Goal: Information Seeking & Learning: Learn about a topic

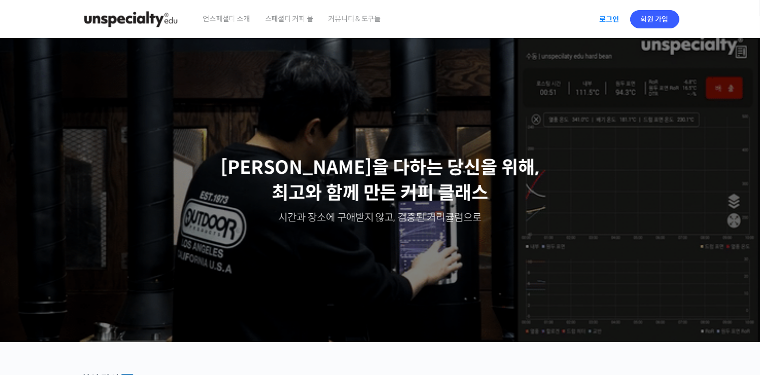
click at [602, 20] on link "로그인" at bounding box center [609, 19] width 32 height 23
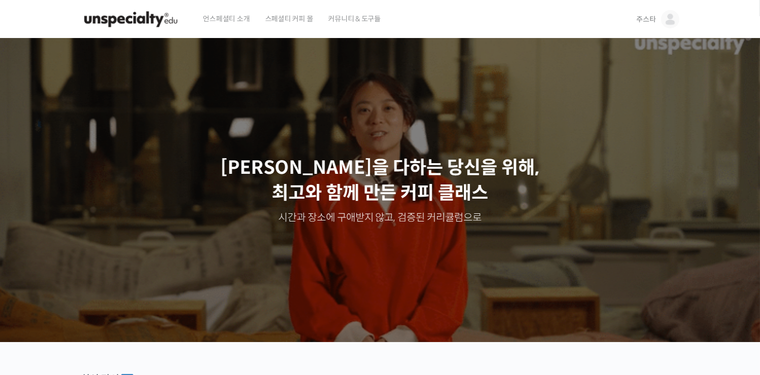
click at [676, 17] on img at bounding box center [670, 19] width 18 height 18
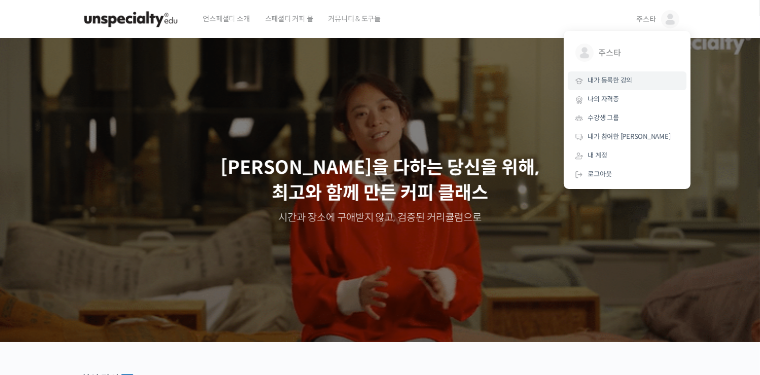
click at [618, 84] on span "내가 등록한 강의" at bounding box center [610, 80] width 45 height 9
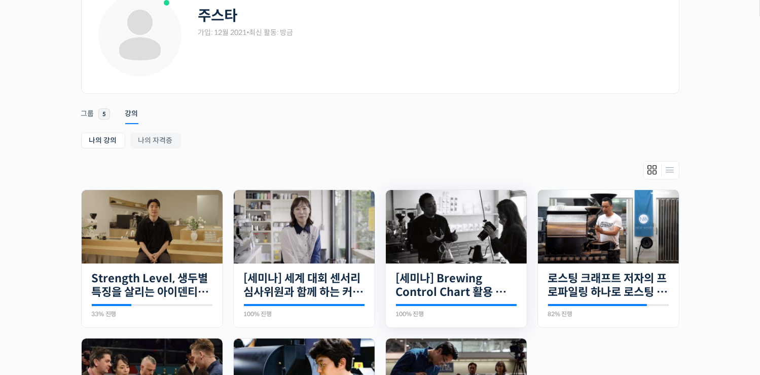
scroll to position [203, 0]
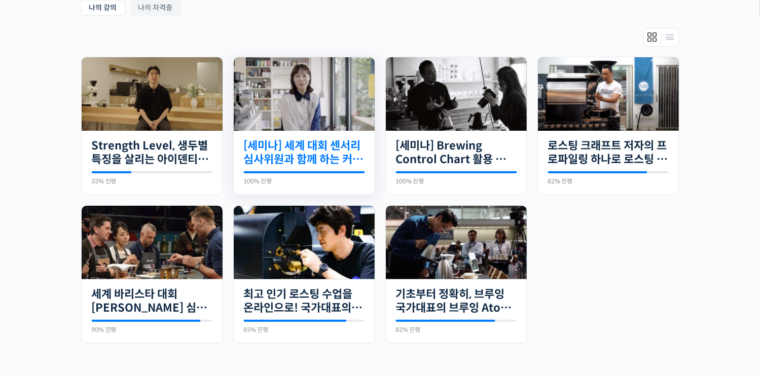
click at [322, 144] on link "[세미나] 세계 대회 센서리 심사위원과 함께 하는 커핑 칼리브레이션" at bounding box center [304, 153] width 121 height 28
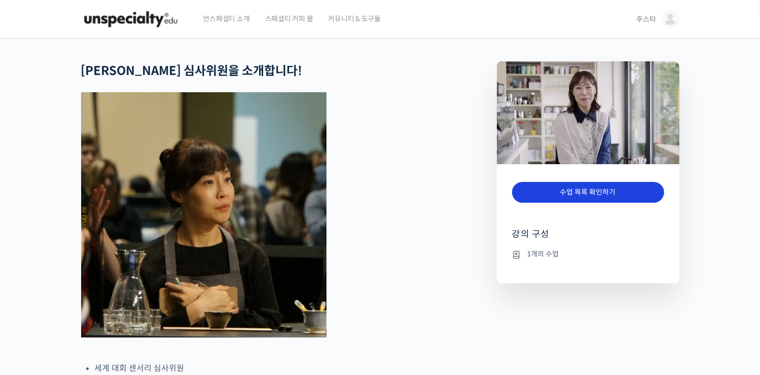
click at [580, 186] on link "수업 목록 확인하기" at bounding box center [588, 192] width 152 height 21
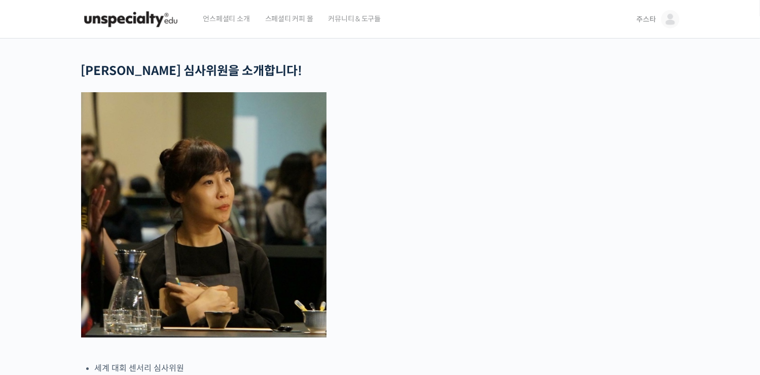
scroll to position [2612, 0]
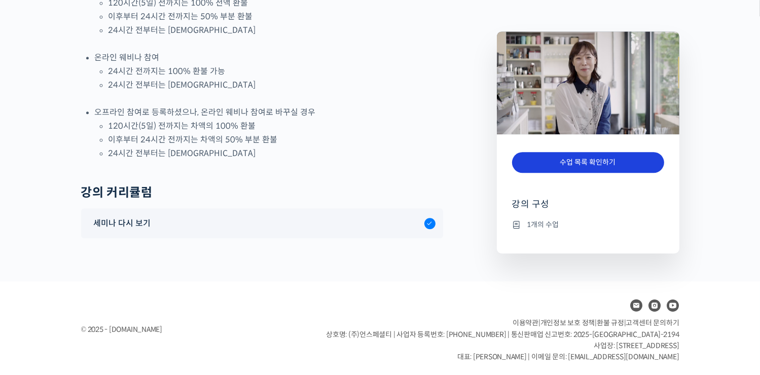
click at [558, 162] on link "수업 목록 확인하기" at bounding box center [588, 162] width 152 height 21
click at [548, 220] on li "1개의 수업" at bounding box center [588, 224] width 152 height 12
drag, startPoint x: 548, startPoint y: 220, endPoint x: 539, endPoint y: 168, distance: 53.6
click at [539, 168] on link "수업 목록 확인하기" at bounding box center [588, 162] width 152 height 21
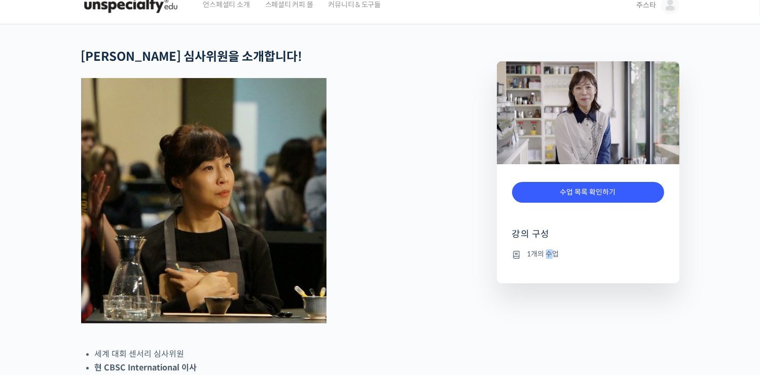
scroll to position [0, 0]
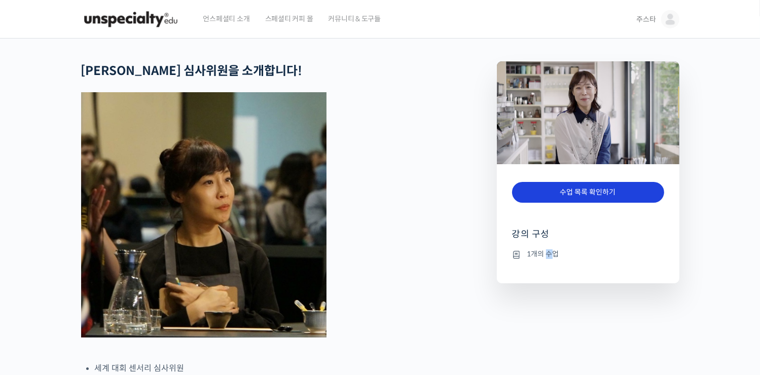
click at [583, 191] on link "수업 목록 확인하기" at bounding box center [588, 192] width 152 height 21
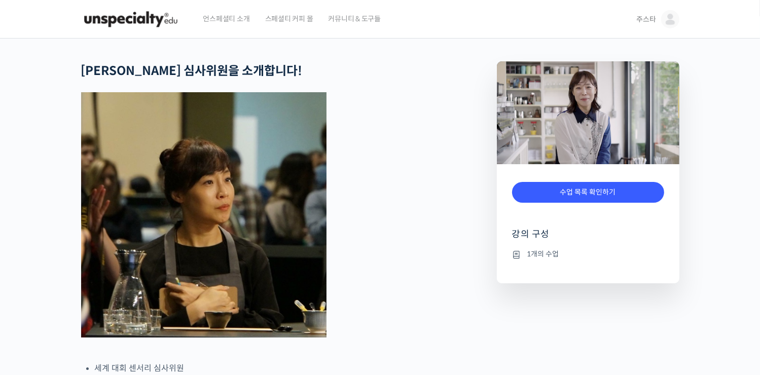
click at [647, 19] on div at bounding box center [588, 98] width 182 height 222
click at [661, 20] on div at bounding box center [588, 98] width 182 height 222
drag, startPoint x: 676, startPoint y: 18, endPoint x: 640, endPoint y: 20, distance: 35.5
click at [675, 18] on div at bounding box center [588, 98] width 182 height 222
click at [639, 20] on div at bounding box center [588, 98] width 182 height 222
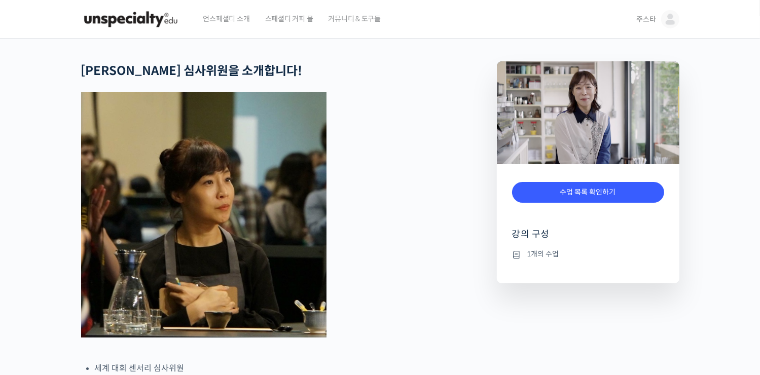
click at [116, 21] on img at bounding box center [130, 19] width 99 height 30
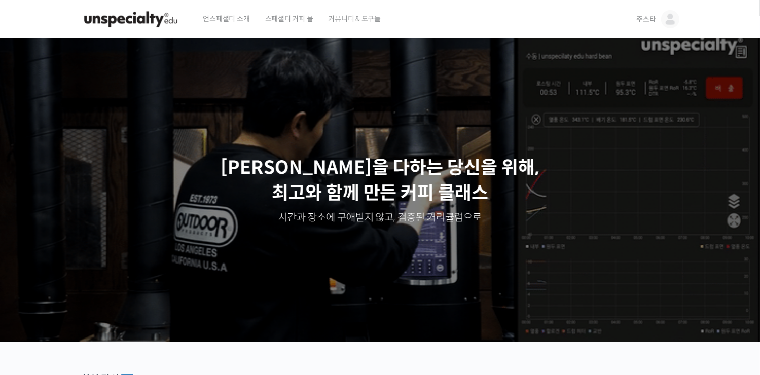
click at [639, 18] on span "주스타" at bounding box center [645, 19] width 19 height 9
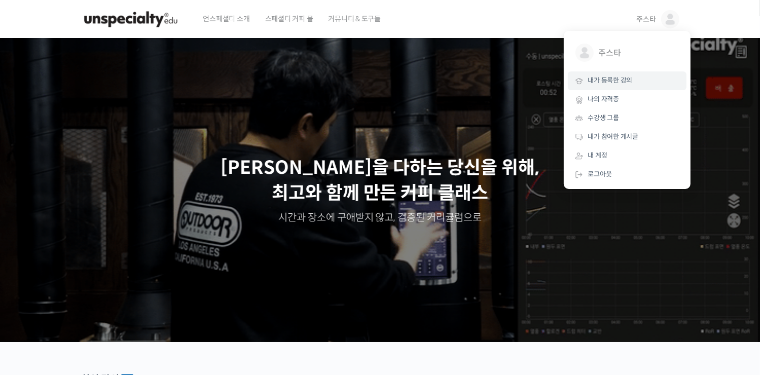
click at [604, 83] on span "내가 등록한 강의" at bounding box center [610, 80] width 45 height 9
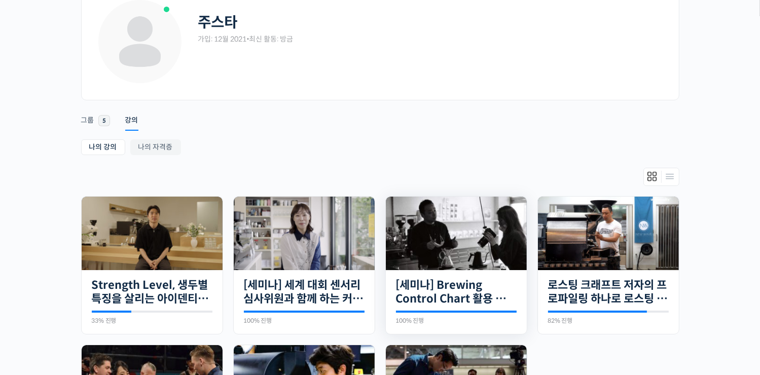
scroll to position [152, 0]
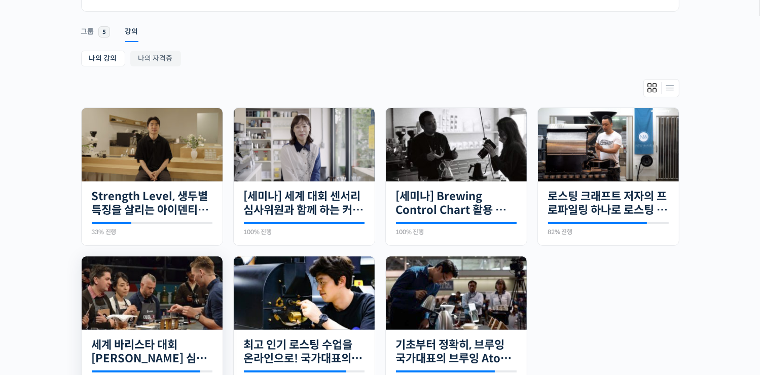
click at [150, 300] on img at bounding box center [152, 292] width 141 height 73
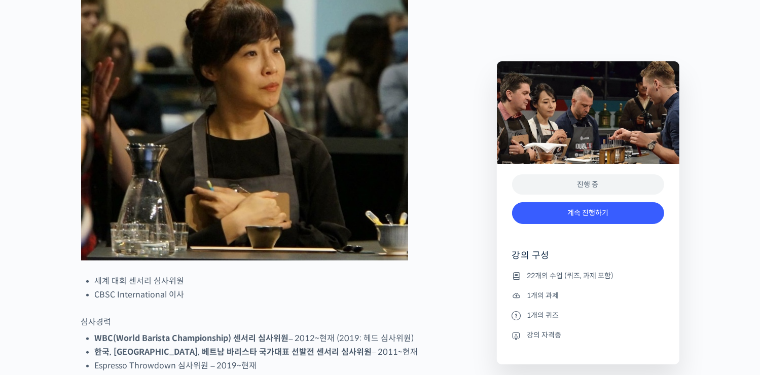
scroll to position [405, 0]
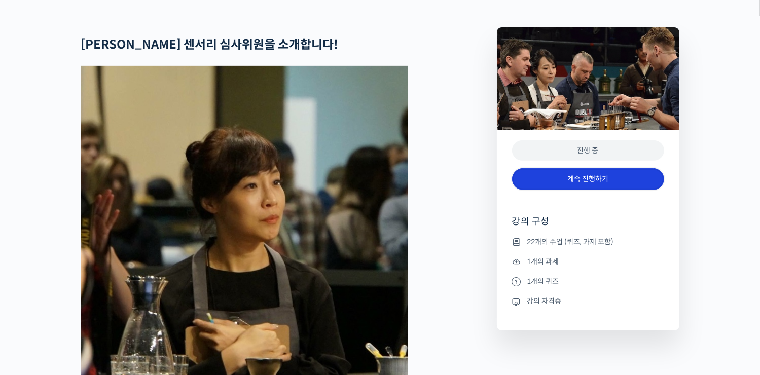
click at [580, 190] on link "계속 진행하기" at bounding box center [588, 179] width 152 height 22
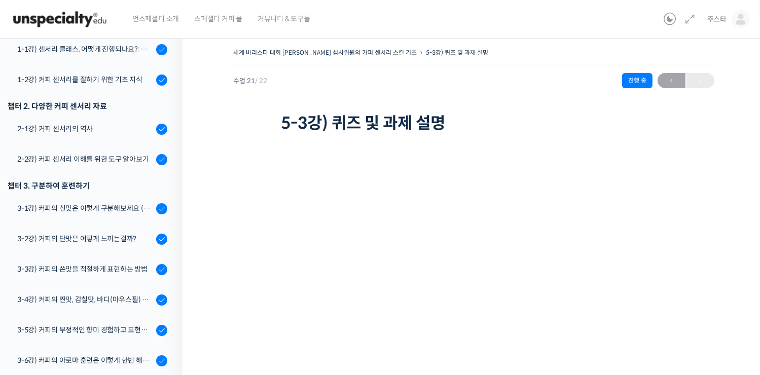
scroll to position [152, 0]
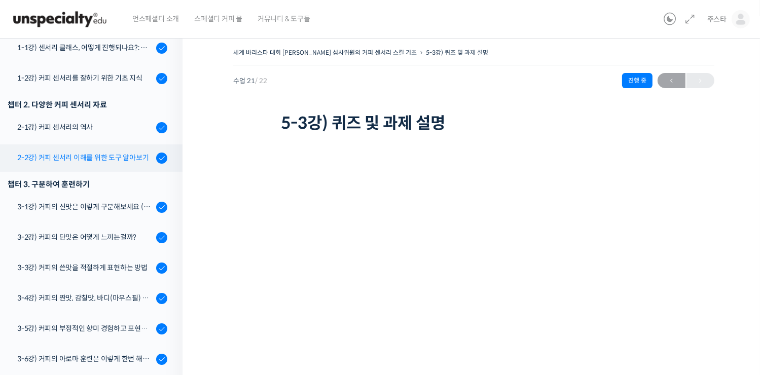
click at [81, 152] on div "2-2강) 커피 센서리 이해를 위한 도구 알아보기" at bounding box center [85, 157] width 136 height 11
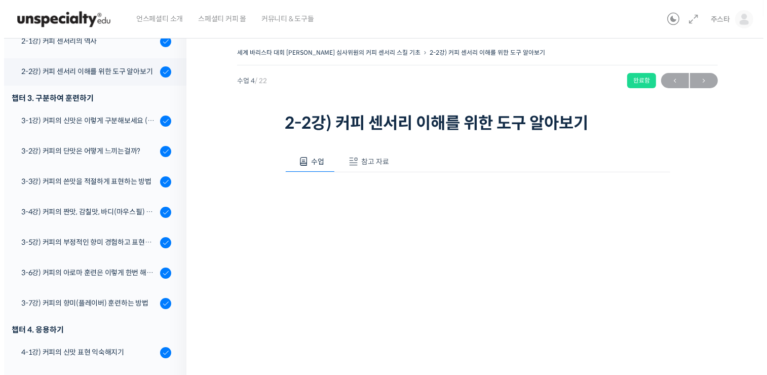
scroll to position [257, 0]
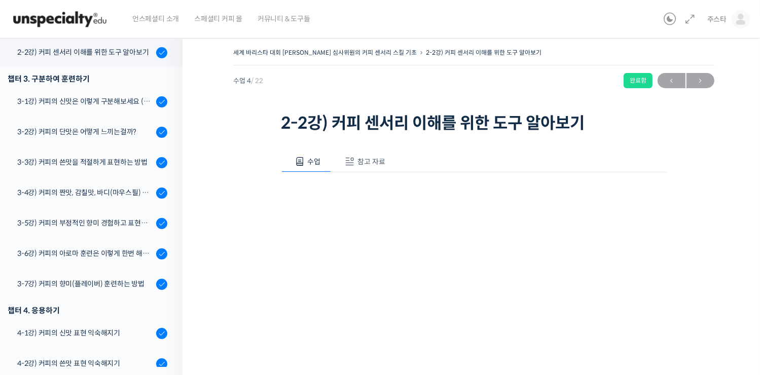
click at [364, 159] on span "참고 자료" at bounding box center [371, 161] width 28 height 9
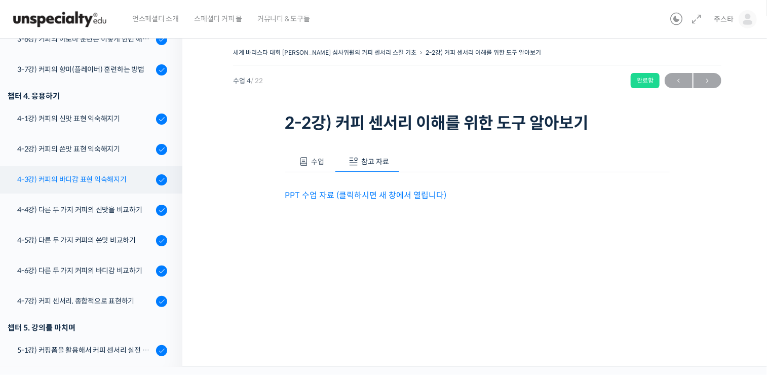
scroll to position [566, 0]
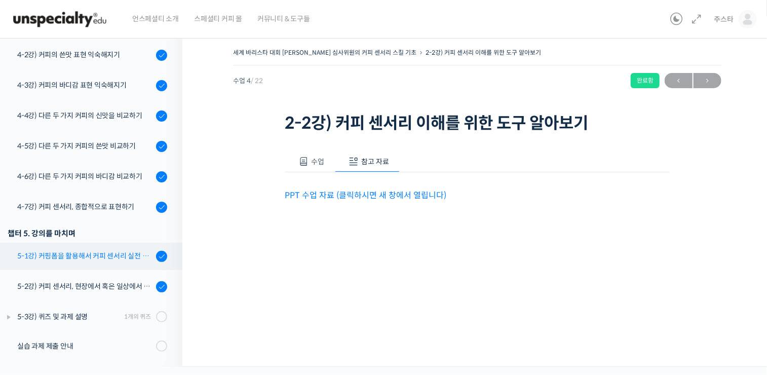
click at [99, 255] on div "5-1강) 커핑폼을 활용해서 커피 센서리 실전 연습하기" at bounding box center [85, 255] width 136 height 11
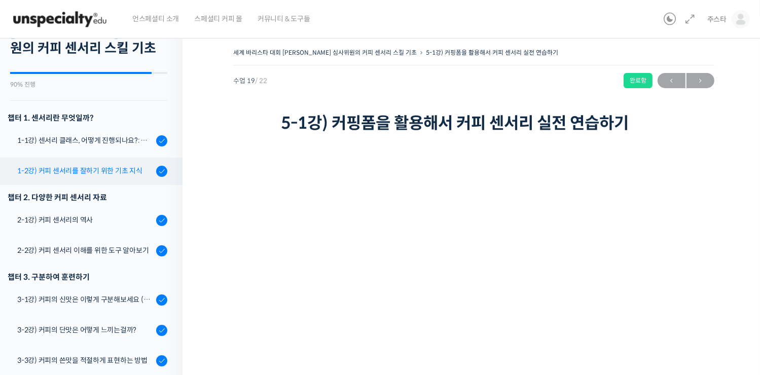
click at [94, 170] on div "1-2강) 커피 센서리를 잘하기 위한 기초 지식" at bounding box center [85, 170] width 136 height 11
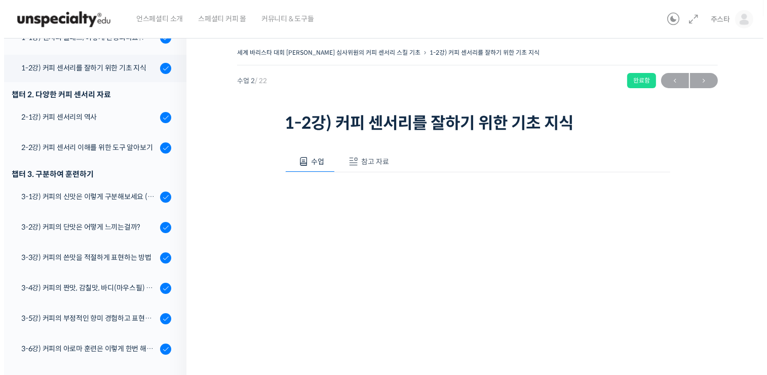
scroll to position [178, 0]
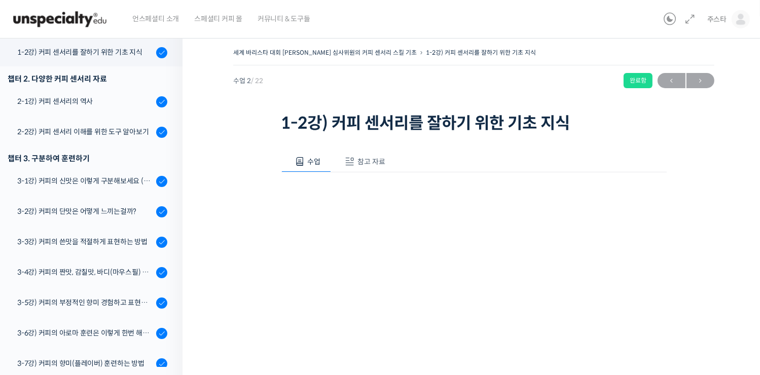
click at [369, 162] on span "참고 자료" at bounding box center [371, 161] width 28 height 9
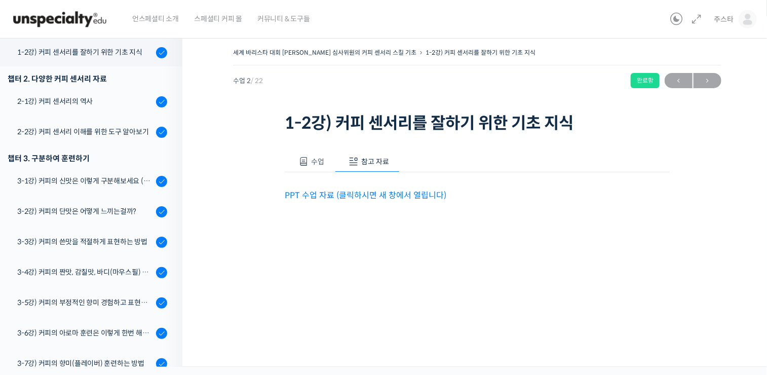
click at [318, 191] on link "PPT 수업 자료 (클릭하시면 새 창에서 열립니다)" at bounding box center [366, 195] width 162 height 11
click at [70, 188] on link "3-1강) 커피의 신맛은 이렇게 구분해보세요 (시트릭산과 말릭산의 차이)" at bounding box center [89, 181] width 188 height 27
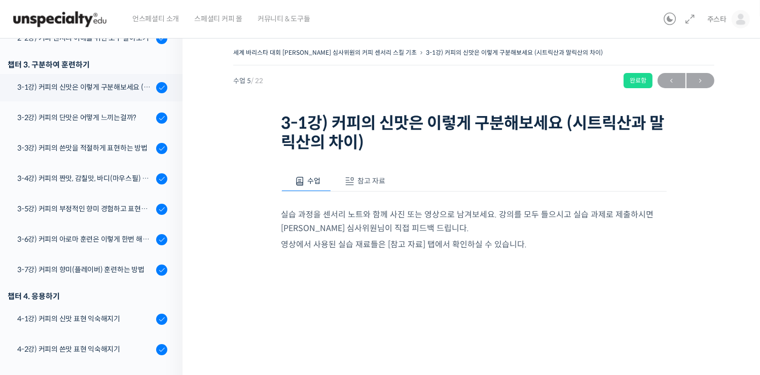
scroll to position [288, 0]
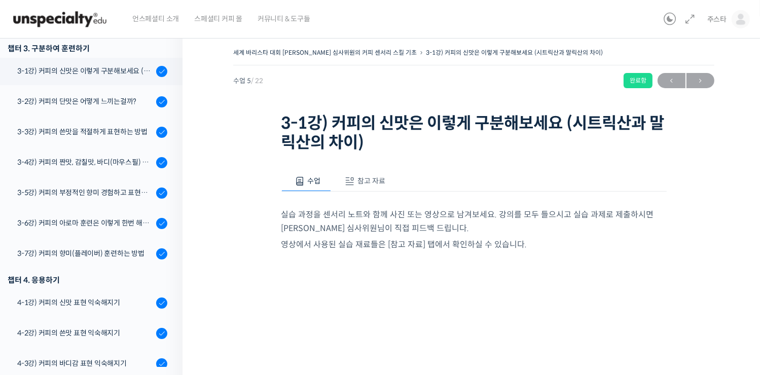
click at [367, 182] on span "참고 자료" at bounding box center [371, 180] width 28 height 9
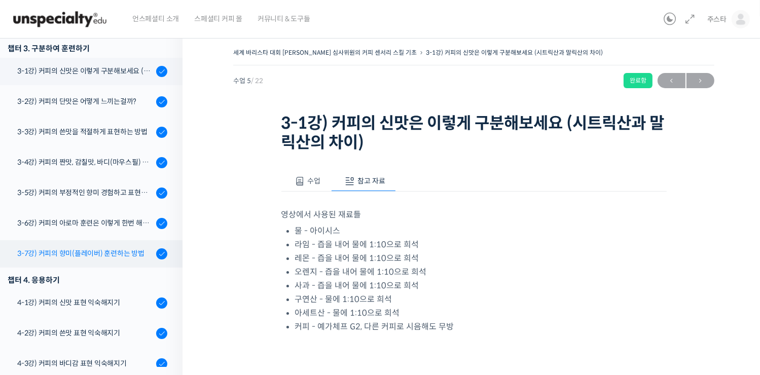
click at [70, 253] on div "3-7강) 커피의 향미(플레이버) 훈련하는 방법" at bounding box center [85, 253] width 136 height 11
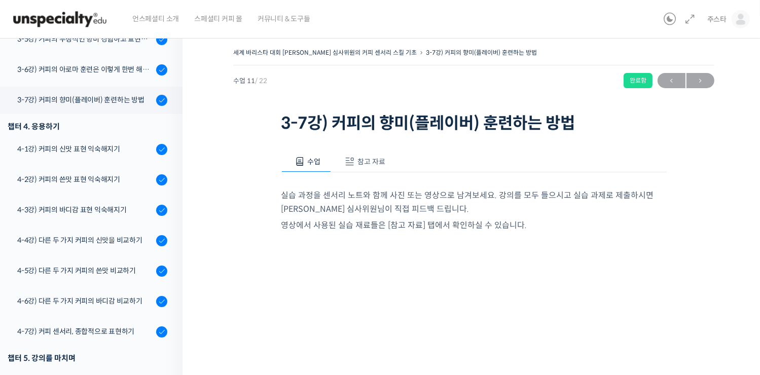
scroll to position [489, 0]
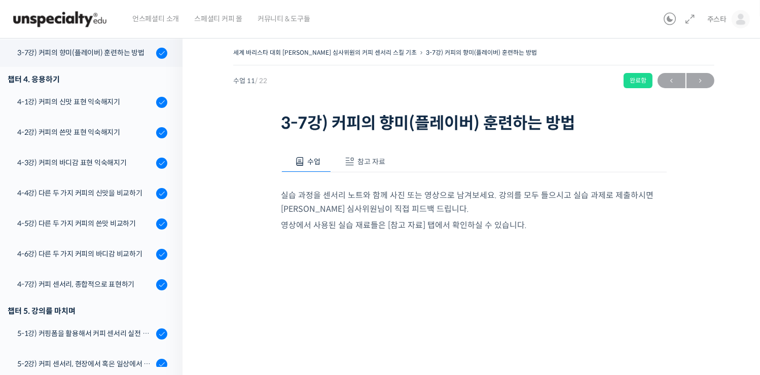
click at [372, 158] on span "참고 자료" at bounding box center [371, 161] width 28 height 9
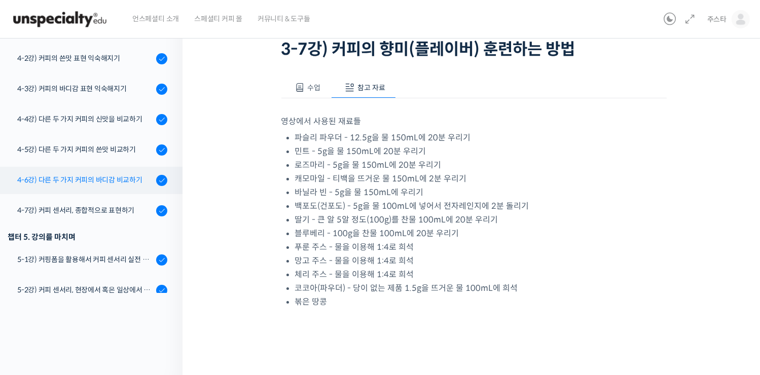
scroll to position [387, 0]
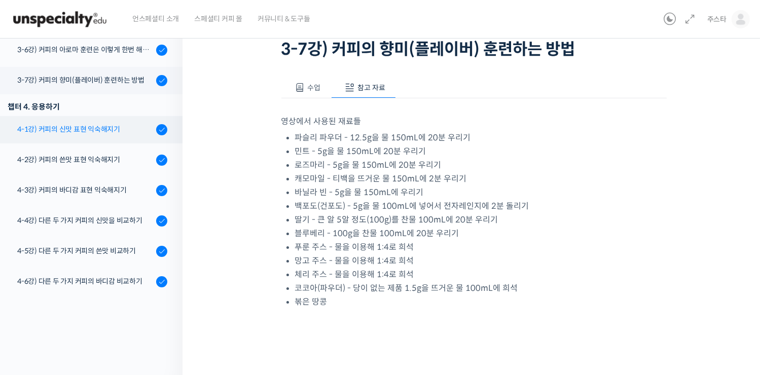
click at [76, 133] on div "4-1강) 커피의 신맛 표현 익숙해지기" at bounding box center [85, 129] width 136 height 11
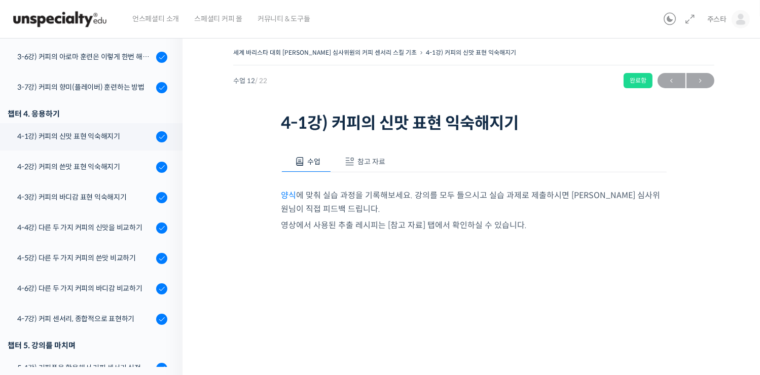
scroll to position [519, 0]
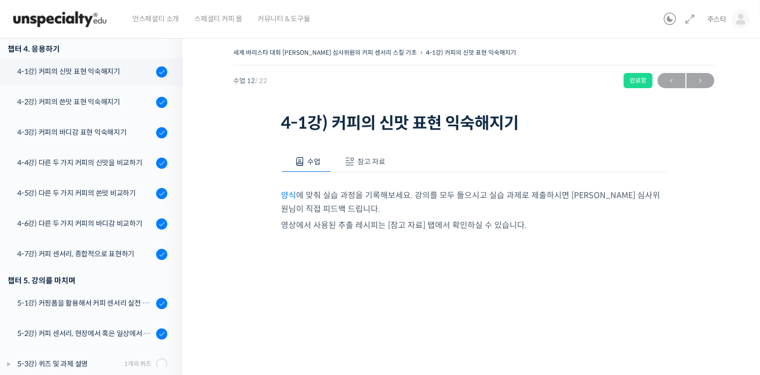
click at [372, 169] on button "참고 자료" at bounding box center [363, 161] width 65 height 21
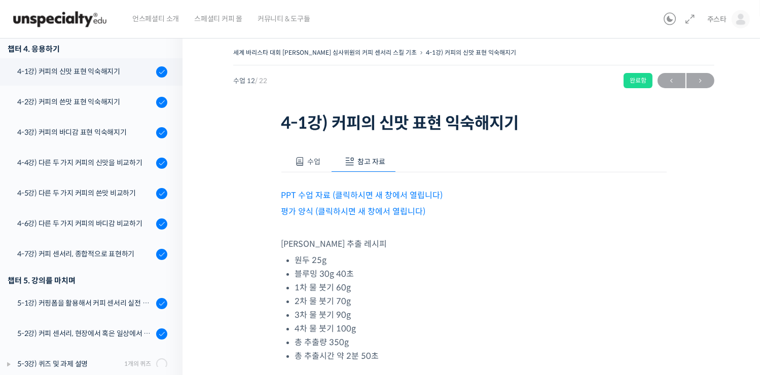
click at [337, 215] on link "평가 양식 (클릭하시면 새 창에서 열립니다)" at bounding box center [353, 211] width 144 height 11
click at [79, 107] on link "4-2강) 커피의 쓴맛 표현 익숙해지기" at bounding box center [89, 102] width 188 height 27
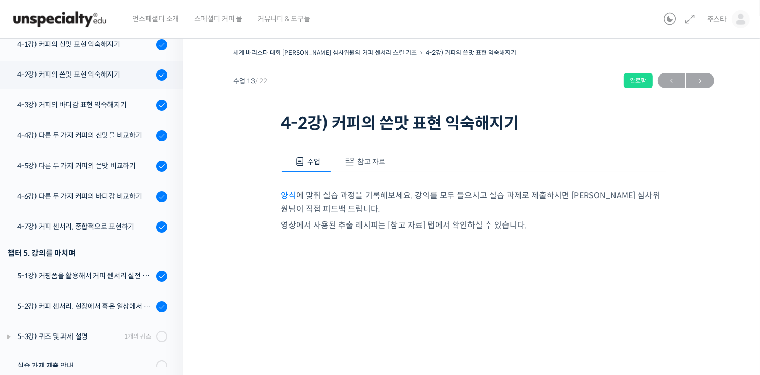
scroll to position [566, 0]
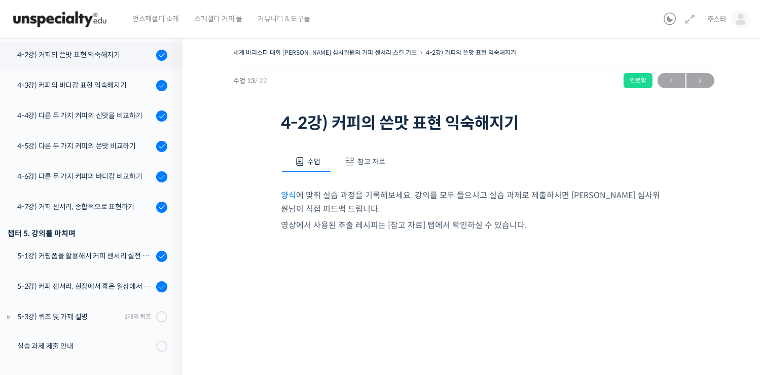
click at [361, 164] on span "참고 자료" at bounding box center [371, 161] width 28 height 9
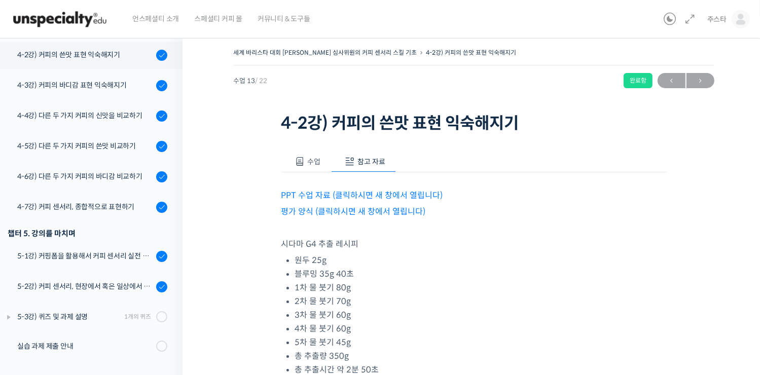
click at [355, 214] on link "평가 양식 (클릭하시면 새 창에서 열립니다)" at bounding box center [353, 211] width 144 height 11
click at [81, 122] on link "4-4강) 다른 두 가지 커피의 신맛을 비교하기" at bounding box center [89, 115] width 188 height 27
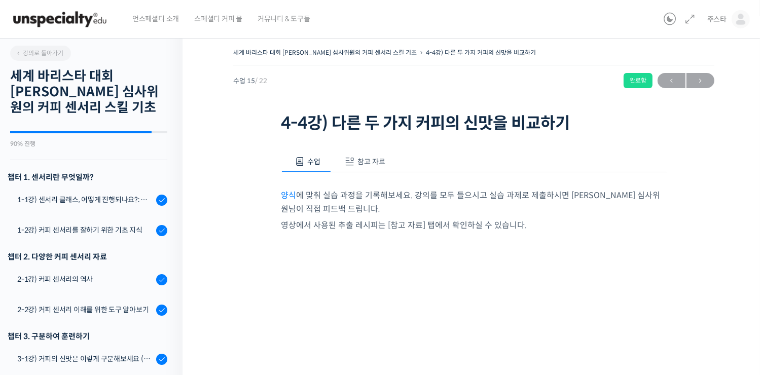
scroll to position [566, 0]
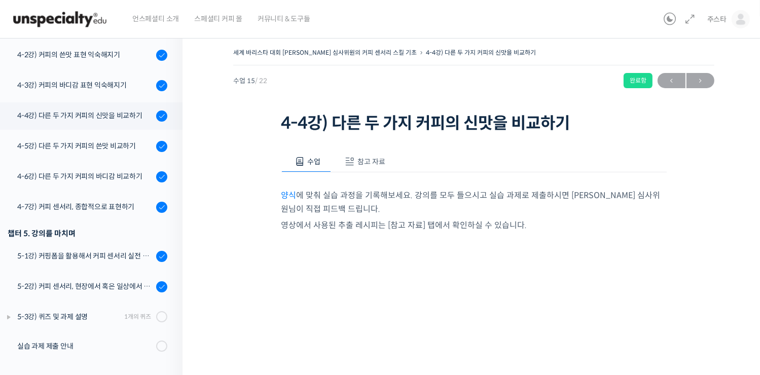
click at [365, 161] on span "참고 자료" at bounding box center [371, 161] width 28 height 9
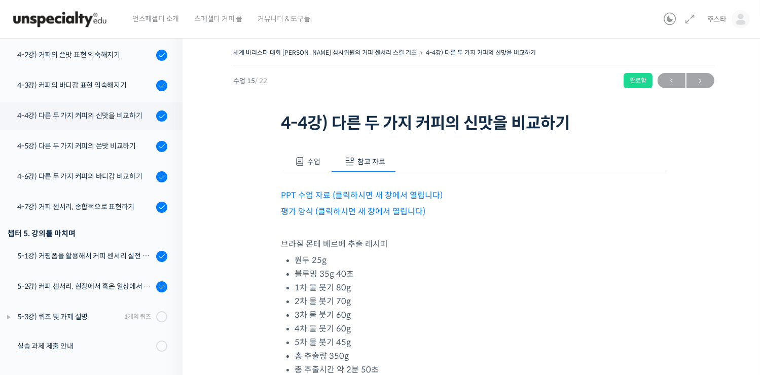
click at [330, 213] on link "평가 양식 (클릭하시면 새 창에서 열립니다)" at bounding box center [353, 211] width 144 height 11
click at [91, 204] on div "4-7강) 커피 센서리, 종합적으로 표현하기" at bounding box center [85, 206] width 136 height 11
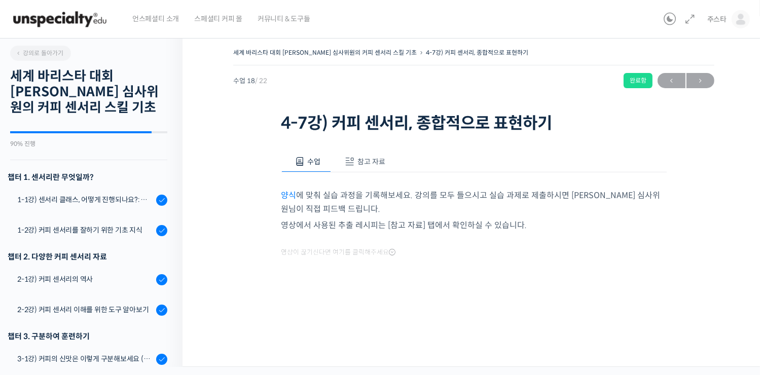
scroll to position [566, 0]
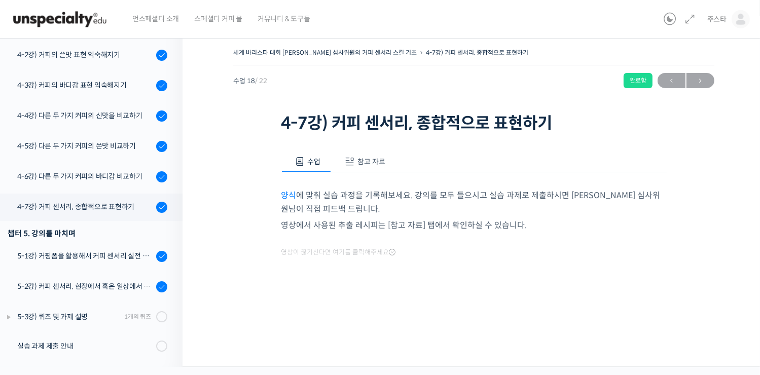
click at [357, 162] on span "참고 자료" at bounding box center [371, 161] width 28 height 9
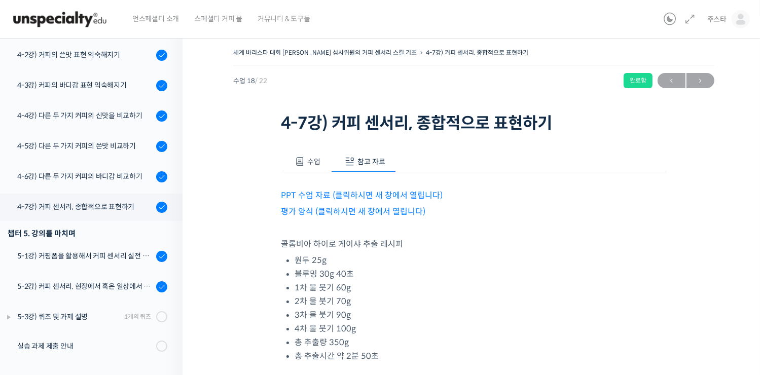
click at [339, 212] on link "평가 양식 (클릭하시면 새 창에서 열립니다)" at bounding box center [353, 211] width 144 height 11
